Goal: Find contact information: Find contact information

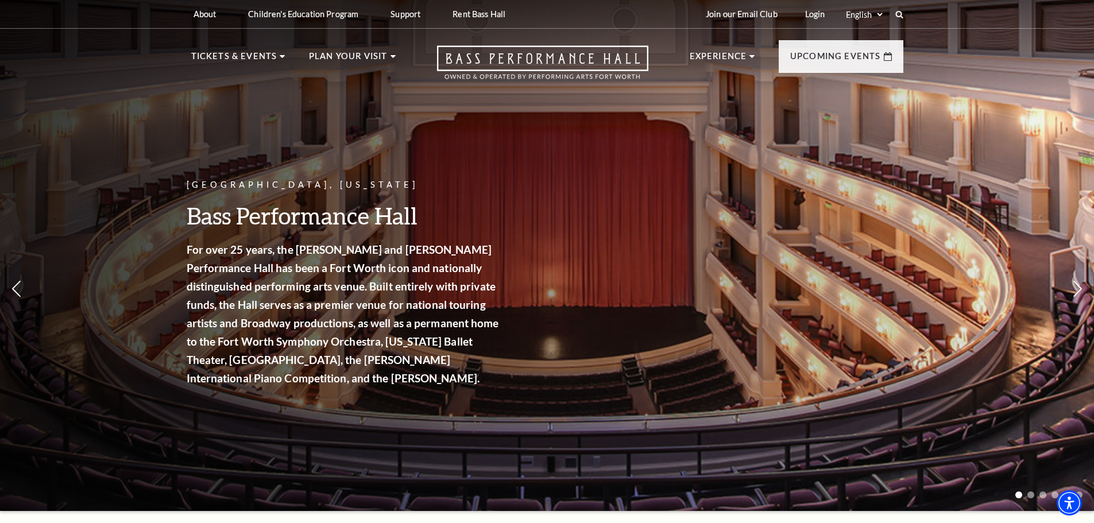
drag, startPoint x: 229, startPoint y: 91, endPoint x: 113, endPoint y: 221, distance: 174.1
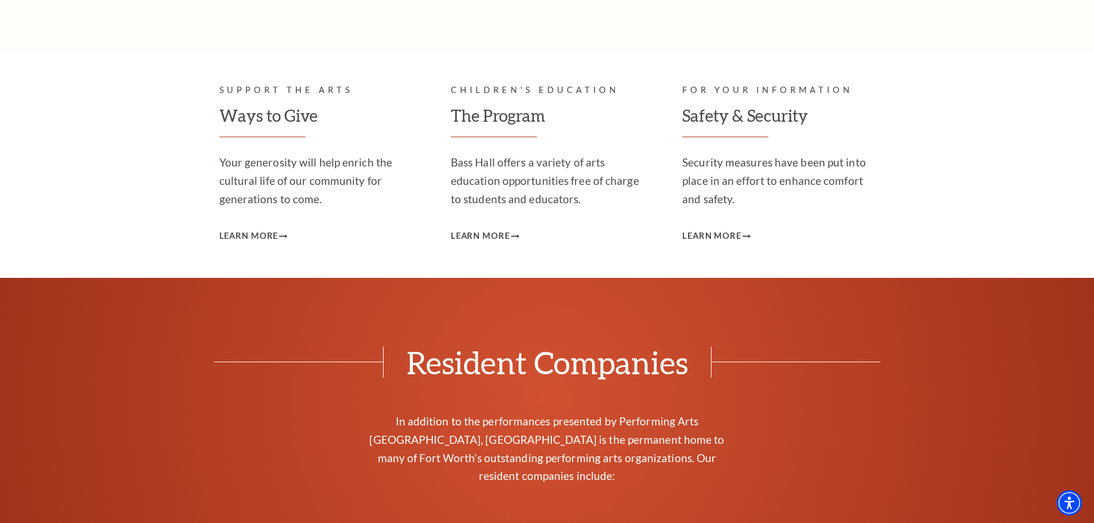
scroll to position [4640, 0]
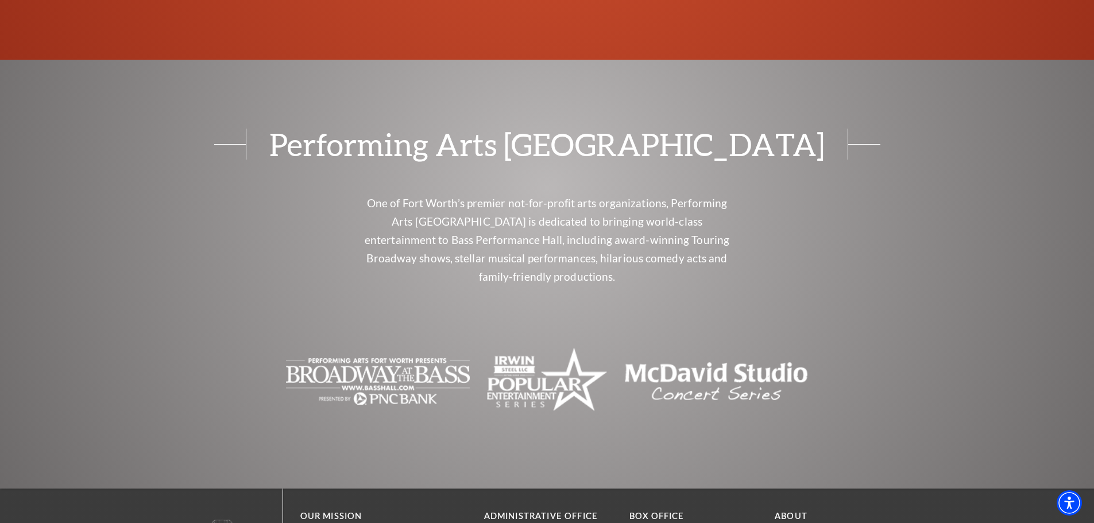
drag, startPoint x: 151, startPoint y: 181, endPoint x: 197, endPoint y: 512, distance: 334.6
drag, startPoint x: 481, startPoint y: 286, endPoint x: 555, endPoint y: 287, distance: 74.1
copy p "330 East 4th Street"
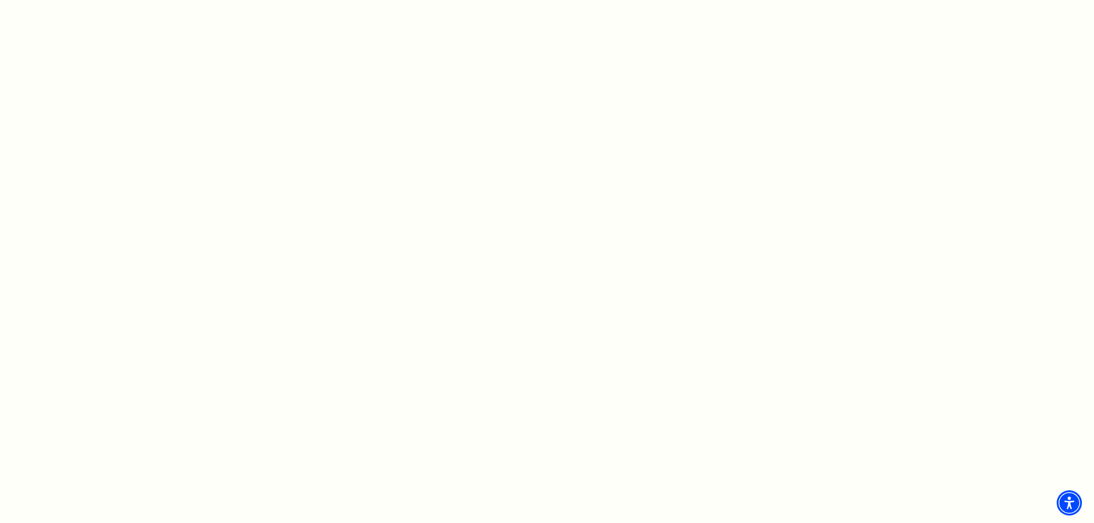
scroll to position [1064, 0]
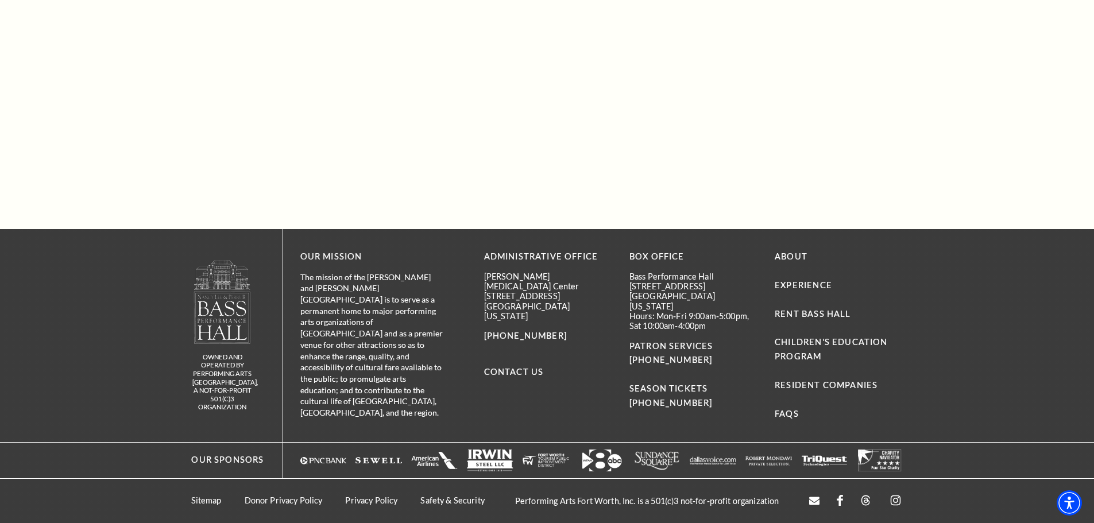
drag, startPoint x: 897, startPoint y: 148, endPoint x: 870, endPoint y: 460, distance: 313.0
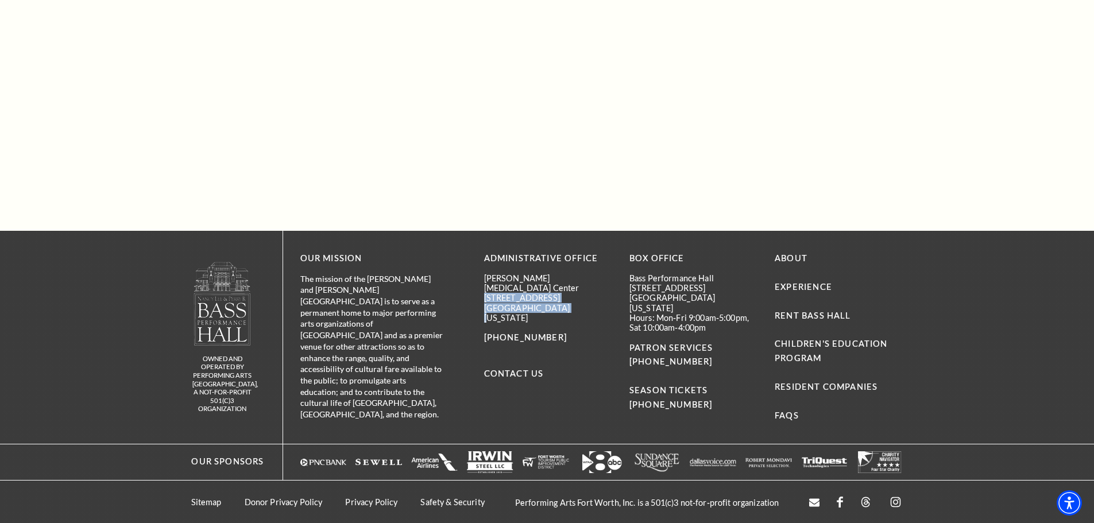
drag, startPoint x: 481, startPoint y: 286, endPoint x: 551, endPoint y: 302, distance: 72.5
click at [551, 302] on div "OUR MISSION The mission of the [PERSON_NAME] and [PERSON_NAME][GEOGRAPHIC_DATA]…" at bounding box center [599, 337] width 632 height 213
copy div "[STREET_ADDRESS][US_STATE]"
click at [946, 463] on div "Our Sponsors" at bounding box center [547, 462] width 1094 height 36
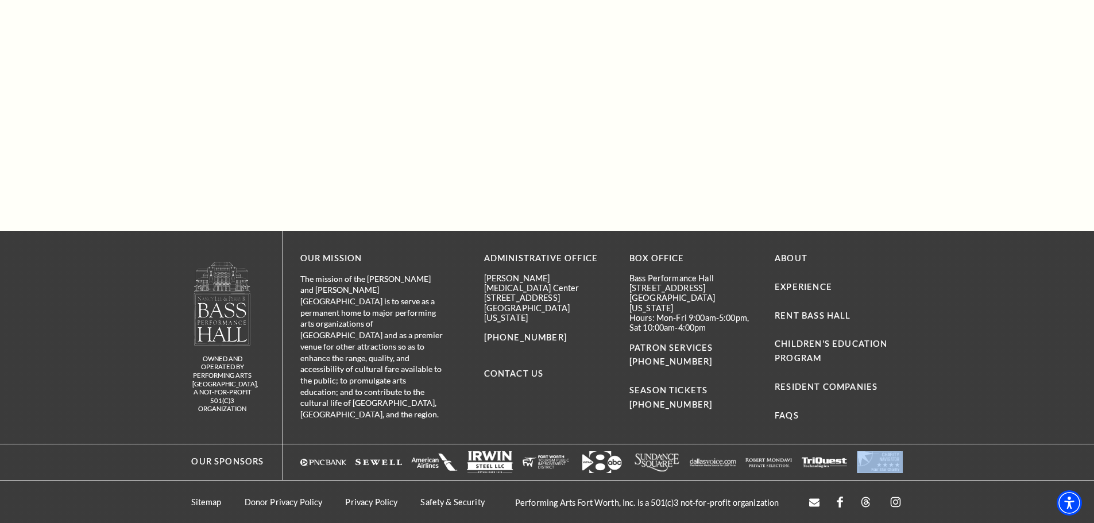
click at [946, 463] on div "Our Sponsors" at bounding box center [547, 462] width 1094 height 36
click at [930, 464] on div "Our Sponsors" at bounding box center [547, 462] width 1094 height 36
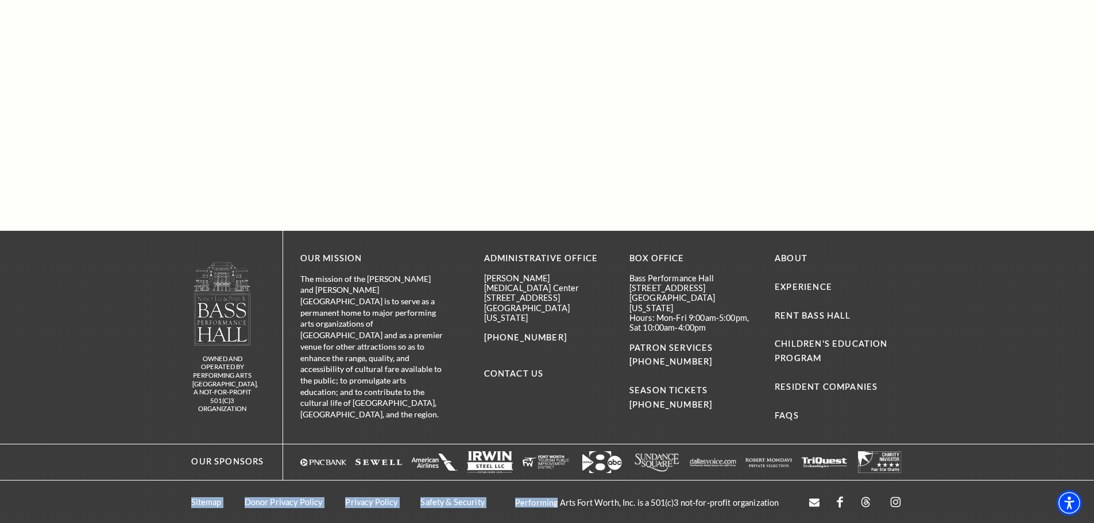
scroll to position [1064, 0]
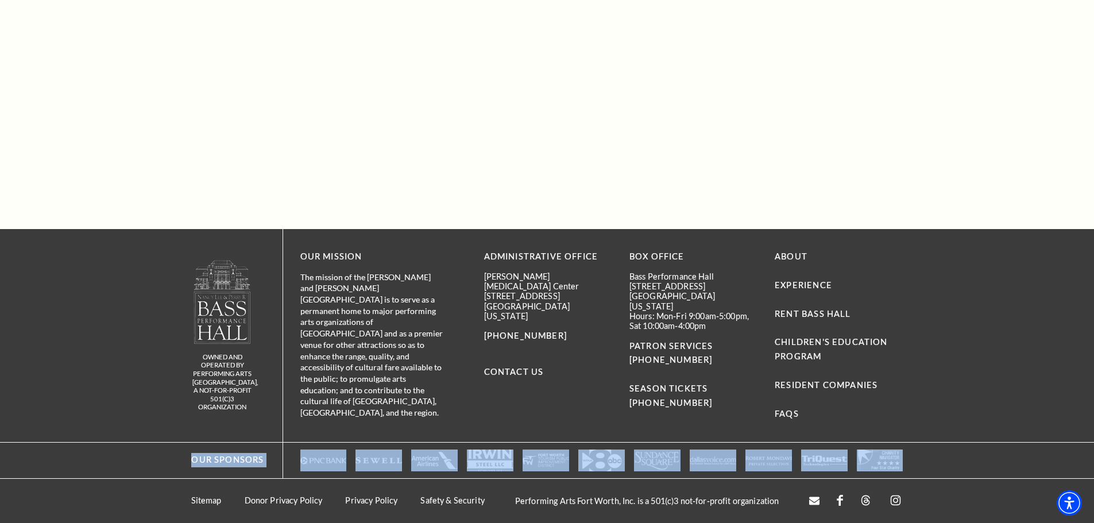
drag, startPoint x: 930, startPoint y: 464, endPoint x: 176, endPoint y: 463, distance: 754.2
click at [176, 463] on div "Our Sponsors" at bounding box center [547, 460] width 1094 height 36
drag, startPoint x: 176, startPoint y: 463, endPoint x: 924, endPoint y: 457, distance: 748.5
click at [924, 457] on div "Our Sponsors" at bounding box center [547, 460] width 1094 height 36
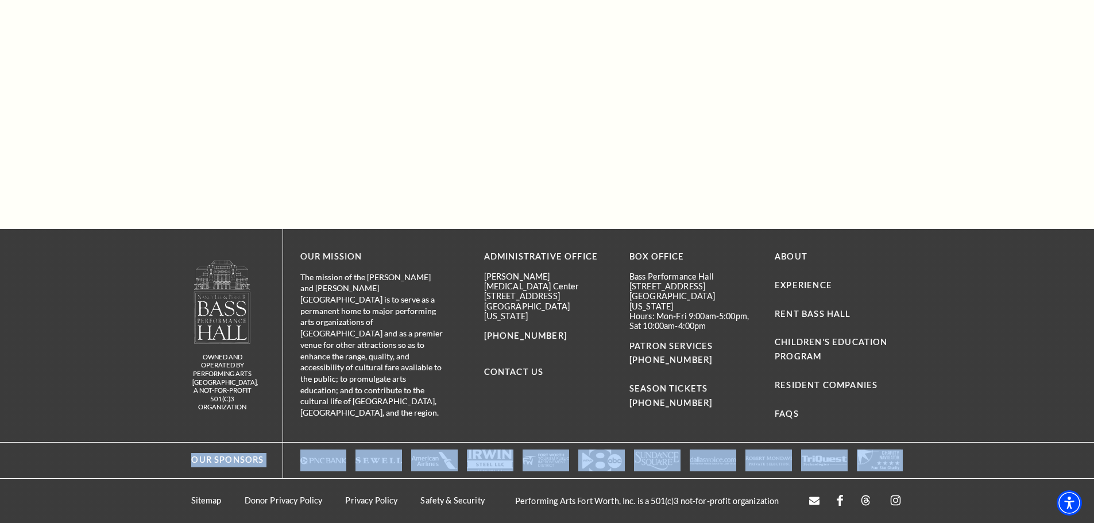
click at [924, 457] on div "Our Sponsors" at bounding box center [547, 460] width 1094 height 36
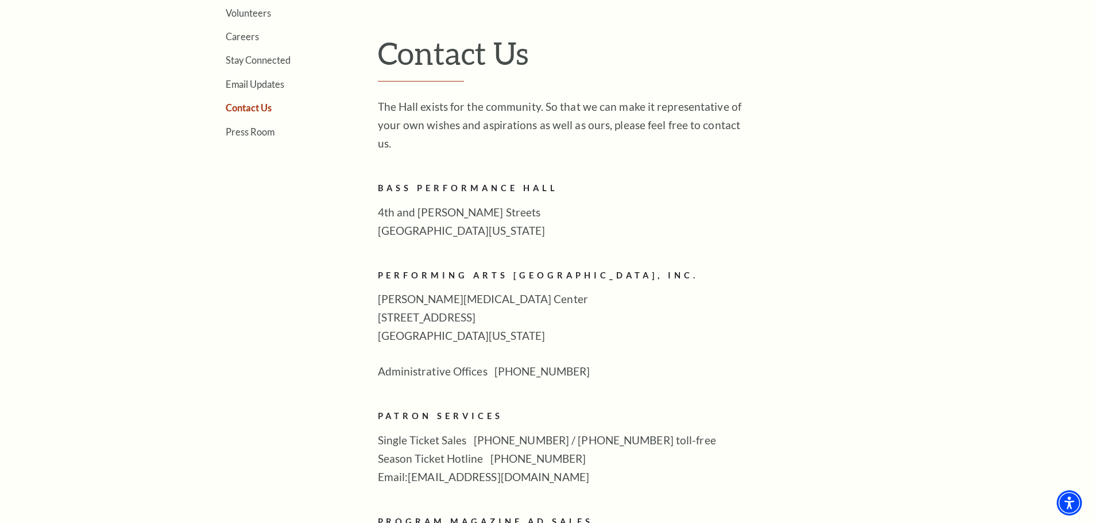
scroll to position [402, 0]
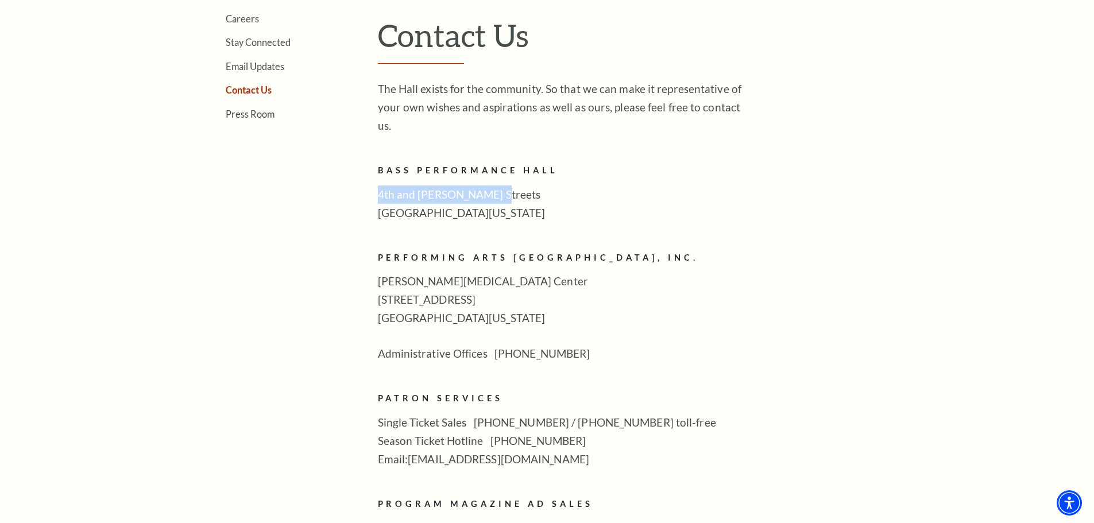
drag, startPoint x: 374, startPoint y: 175, endPoint x: 504, endPoint y: 178, distance: 130.4
click at [504, 178] on div "Tours Volunteers Careers Stay Connected Email Updates Contact Us Press Room Exp…" at bounding box center [547, 323] width 712 height 717
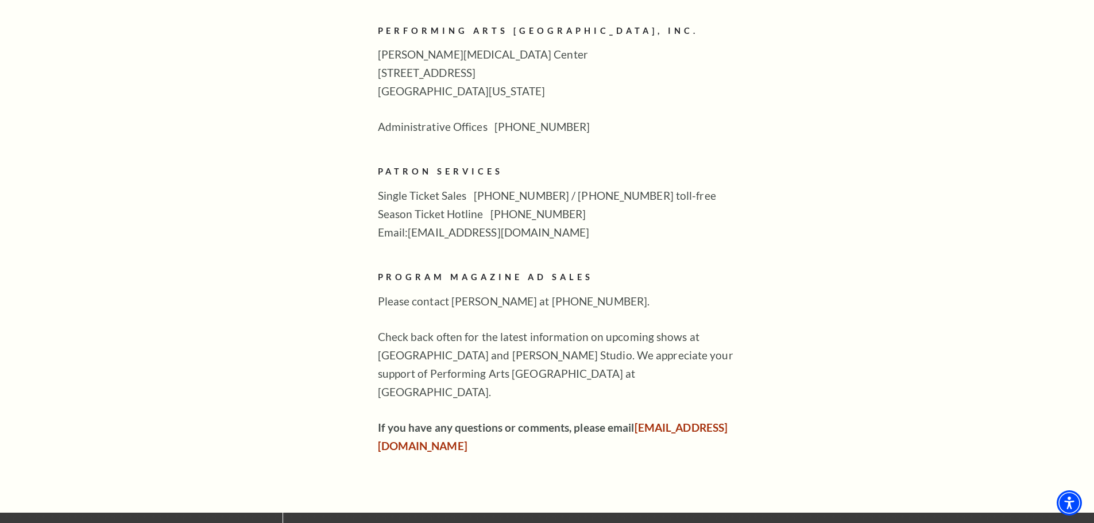
scroll to position [632, 0]
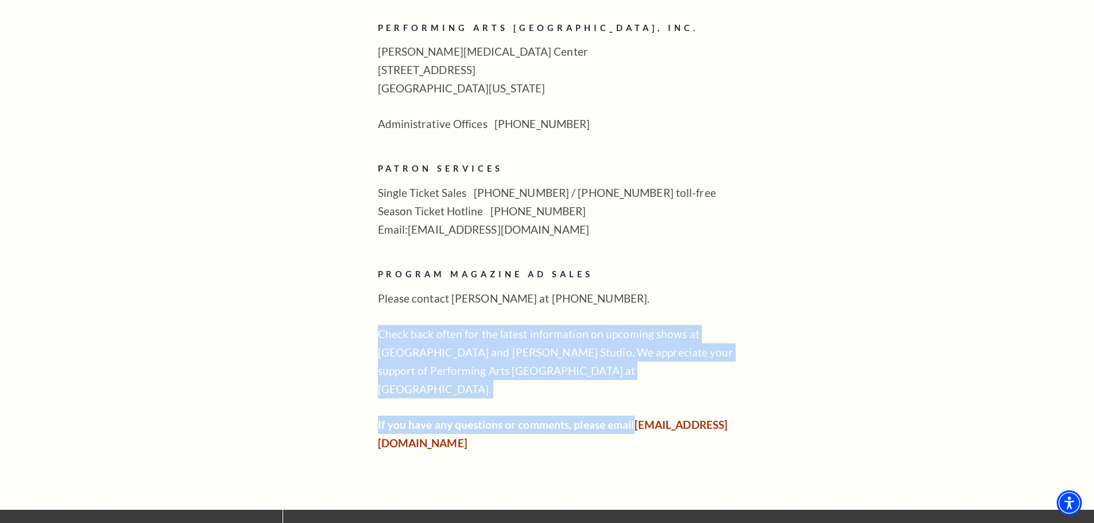
drag, startPoint x: 641, startPoint y: 388, endPoint x: 361, endPoint y: 306, distance: 291.4
click at [361, 306] on div "Tours Volunteers Careers Stay Connected Email Updates Contact Us Press Room Exp…" at bounding box center [547, 93] width 712 height 717
drag, startPoint x: 366, startPoint y: 307, endPoint x: 676, endPoint y: 392, distance: 321.6
click at [676, 392] on div "Tours Volunteers Careers Stay Connected Email Updates Contact Us Press Room Exp…" at bounding box center [547, 93] width 712 height 717
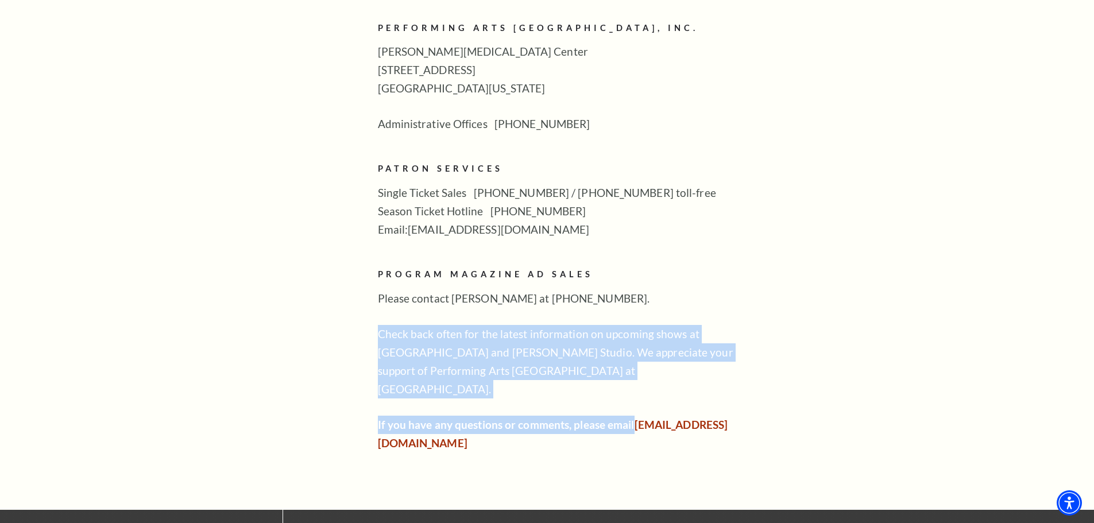
click at [676, 416] on p "If you have any questions or comments, please email boxoffice@basshall.com" at bounding box center [564, 434] width 373 height 37
drag, startPoint x: 476, startPoint y: 336, endPoint x: 372, endPoint y: 307, distance: 108.0
click at [372, 307] on div "Tours Volunteers Careers Stay Connected Email Updates Contact Us Press Room Exp…" at bounding box center [547, 93] width 712 height 717
click at [373, 306] on div "Tours Volunteers Careers Stay Connected Email Updates Contact Us Press Room Exp…" at bounding box center [547, 93] width 712 height 717
drag, startPoint x: 371, startPoint y: 301, endPoint x: 690, endPoint y: 381, distance: 328.8
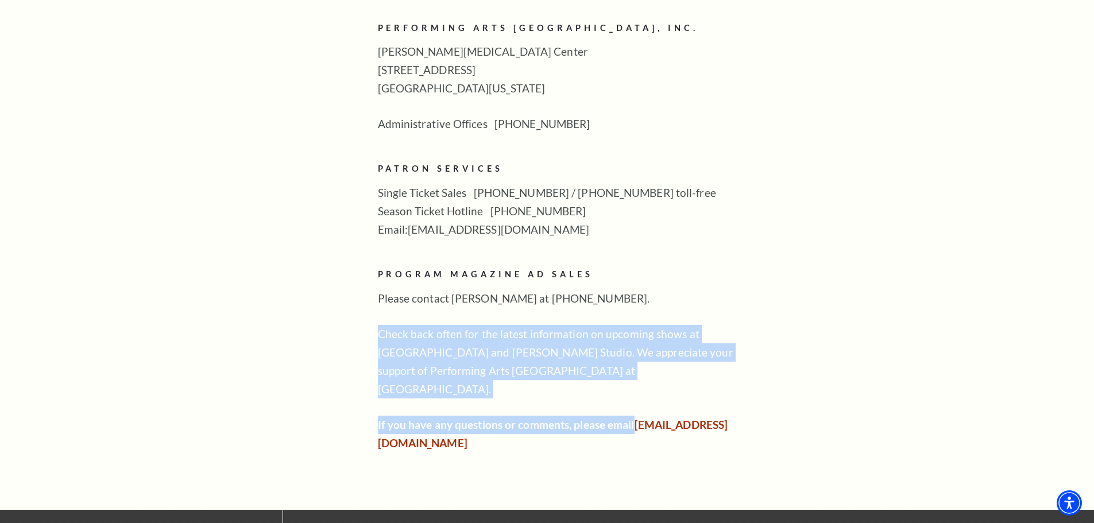
click at [690, 381] on div "Tours Volunteers Careers Stay Connected Email Updates Contact Us Press Room Exp…" at bounding box center [547, 93] width 712 height 717
click at [689, 416] on p "If you have any questions or comments, please email boxoffice@basshall.com" at bounding box center [564, 434] width 373 height 37
click at [672, 416] on p "If you have any questions or comments, please email boxoffice@basshall.com" at bounding box center [564, 434] width 373 height 37
click at [650, 416] on p "If you have any questions or comments, please email boxoffice@basshall.com" at bounding box center [564, 434] width 373 height 37
drag, startPoint x: 642, startPoint y: 395, endPoint x: 387, endPoint y: 320, distance: 266.5
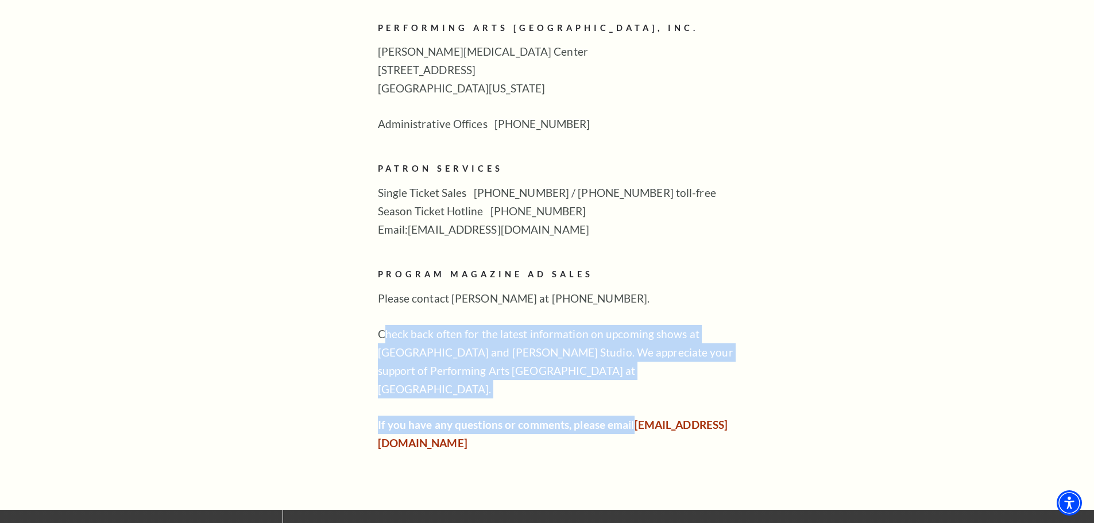
click at [387, 320] on div "The Hall exists for the community. So that we can make it representative of you…" at bounding box center [564, 151] width 373 height 603
click at [387, 325] on p "Check back often for the latest information on upcoming shows at Bass Performan…" at bounding box center [564, 362] width 373 height 74
drag, startPoint x: 381, startPoint y: 319, endPoint x: 735, endPoint y: 371, distance: 357.6
click at [735, 371] on div "The Hall exists for the community. So that we can make it representative of you…" at bounding box center [564, 151] width 373 height 603
